Goal: Navigation & Orientation: Find specific page/section

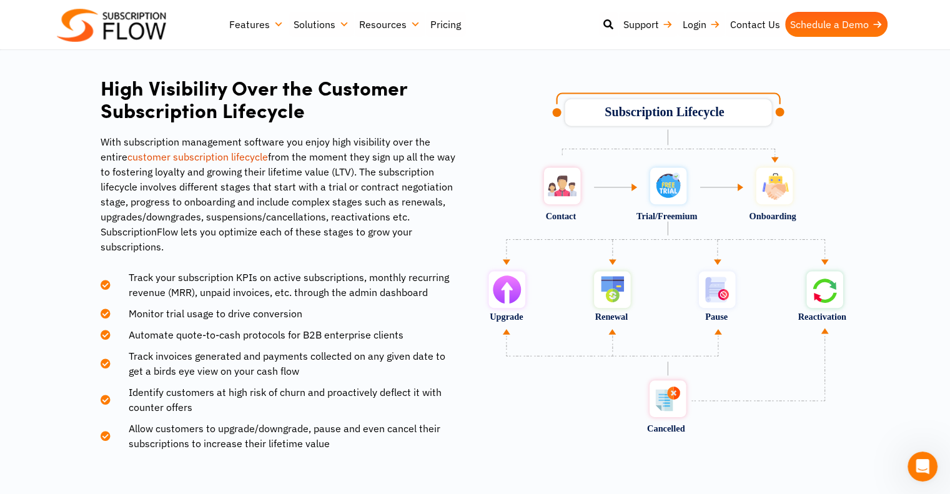
scroll to position [1687, 0]
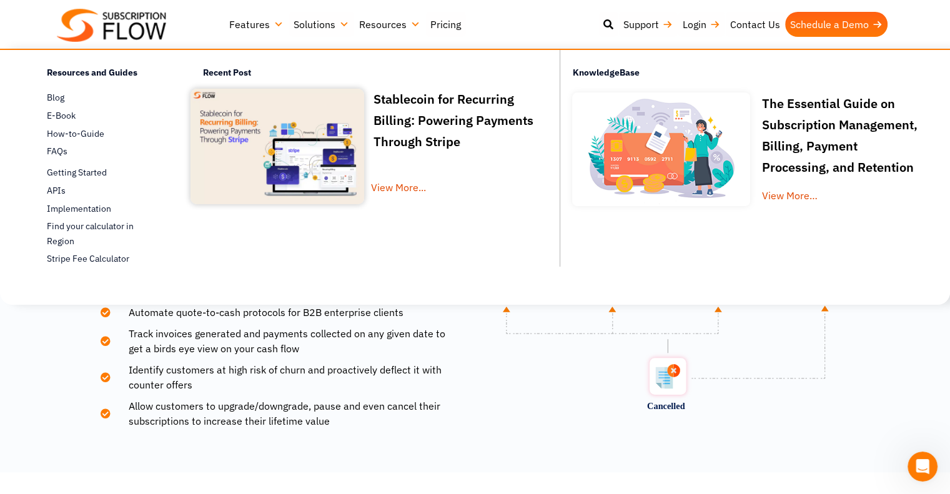
click at [412, 23] on link "Resources" at bounding box center [389, 24] width 71 height 25
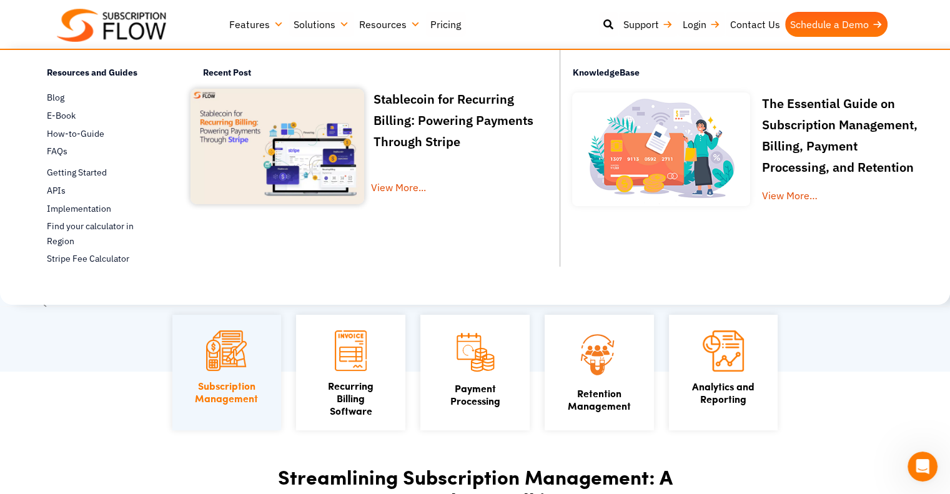
click at [794, 202] on link "View More…" at bounding box center [790, 195] width 56 height 12
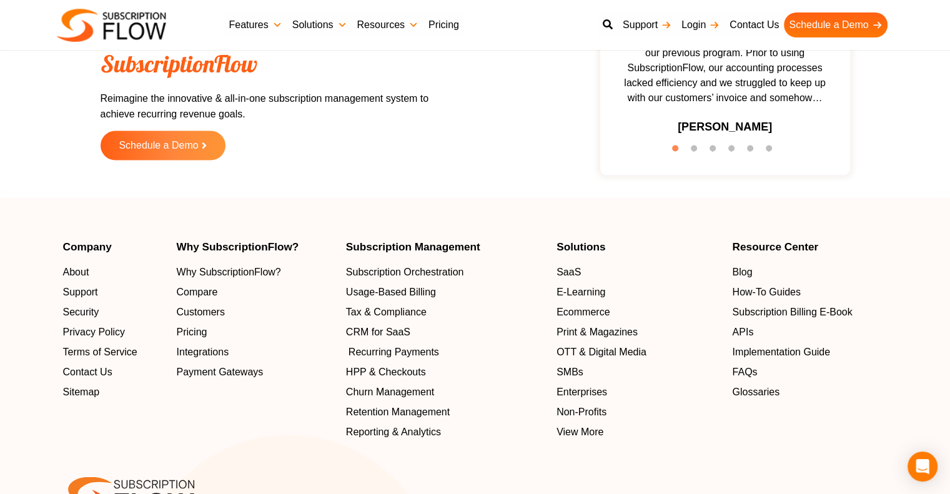
scroll to position [2217, 0]
